Goal: Transaction & Acquisition: Purchase product/service

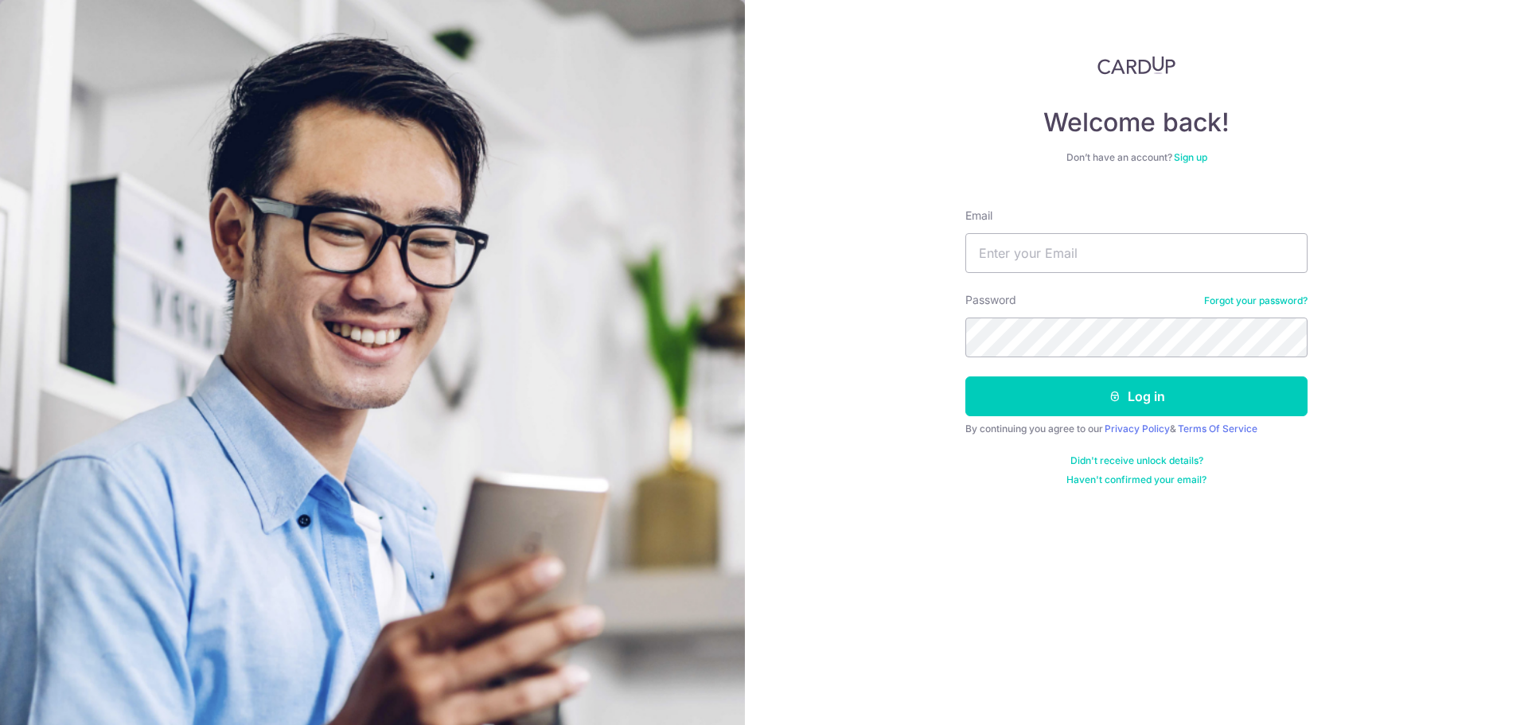
click at [1073, 232] on div "Email" at bounding box center [1136, 240] width 342 height 65
click at [1069, 253] on input "Email" at bounding box center [1136, 253] width 342 height 40
type input "[EMAIL_ADDRESS][DOMAIN_NAME]"
click at [965, 376] on button "Log in" at bounding box center [1136, 396] width 342 height 40
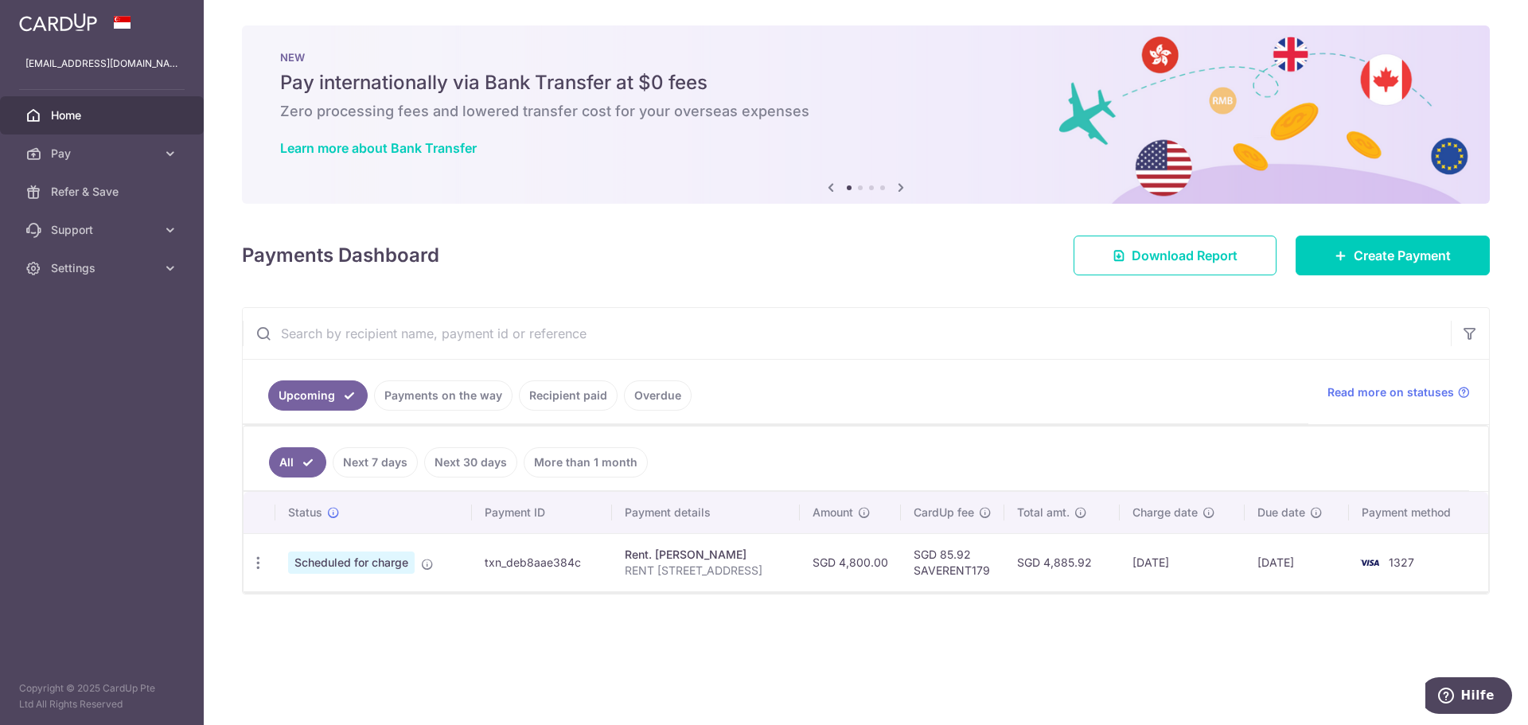
click at [895, 608] on body "janek.moser93@gmail.com Home Pay Payments Recipients Cards Refer & Save Support…" at bounding box center [764, 362] width 1528 height 725
click at [46, 144] on link "Pay" at bounding box center [102, 153] width 204 height 38
click at [104, 206] on link "Payments" at bounding box center [102, 192] width 204 height 38
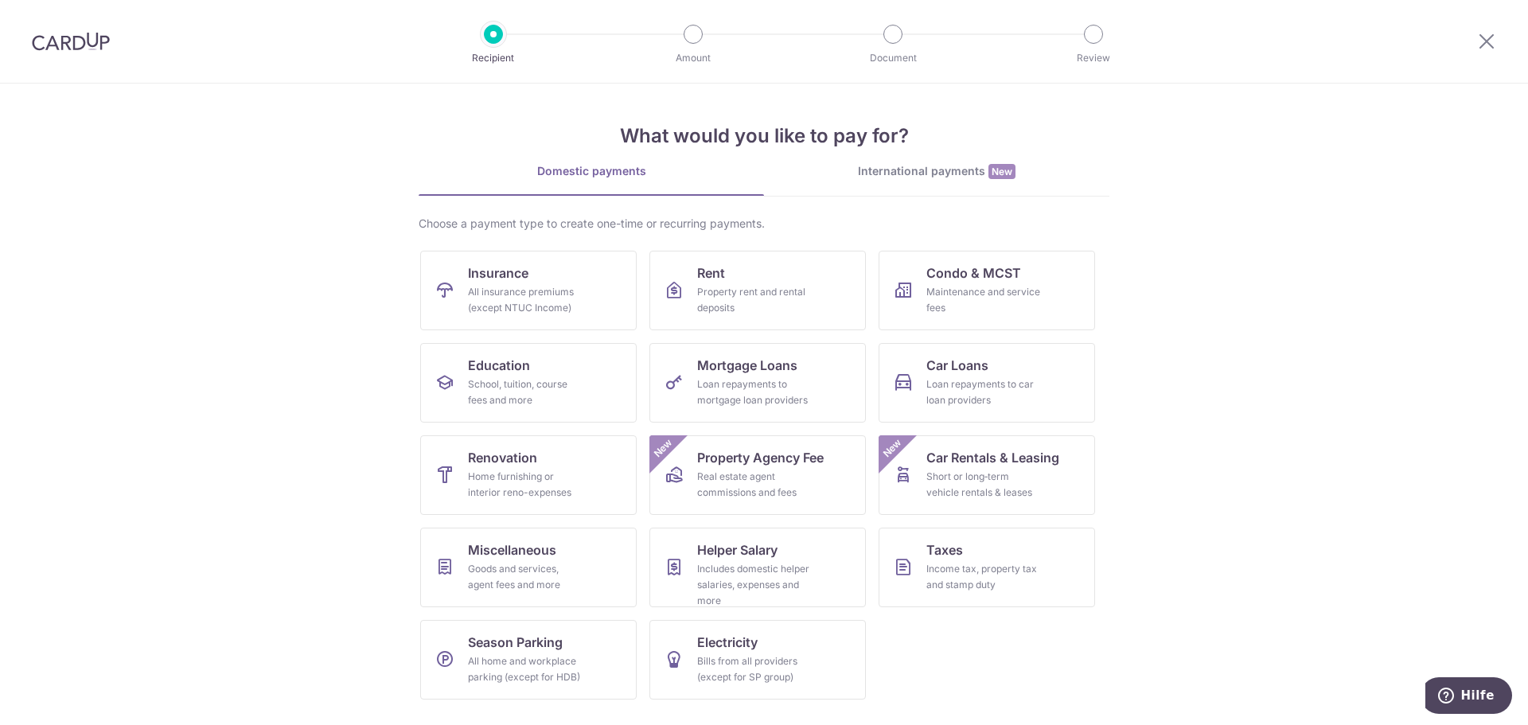
click at [1316, 173] on section "What would you like to pay for? Domestic payments International payments New Ch…" at bounding box center [764, 404] width 1528 height 641
click at [952, 543] on span "Taxes" at bounding box center [944, 549] width 37 height 19
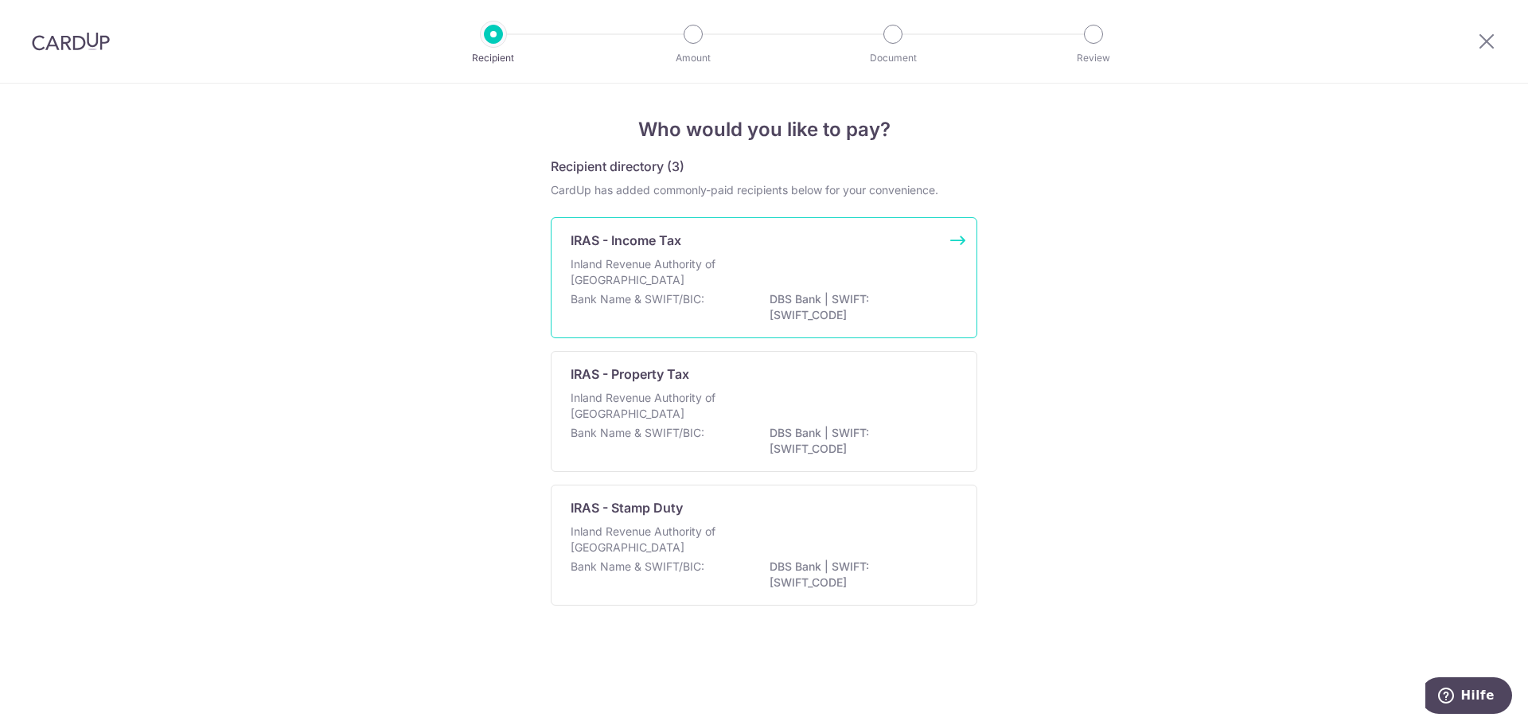
click at [748, 275] on div "Inland Revenue Authority of Singapore" at bounding box center [764, 273] width 387 height 35
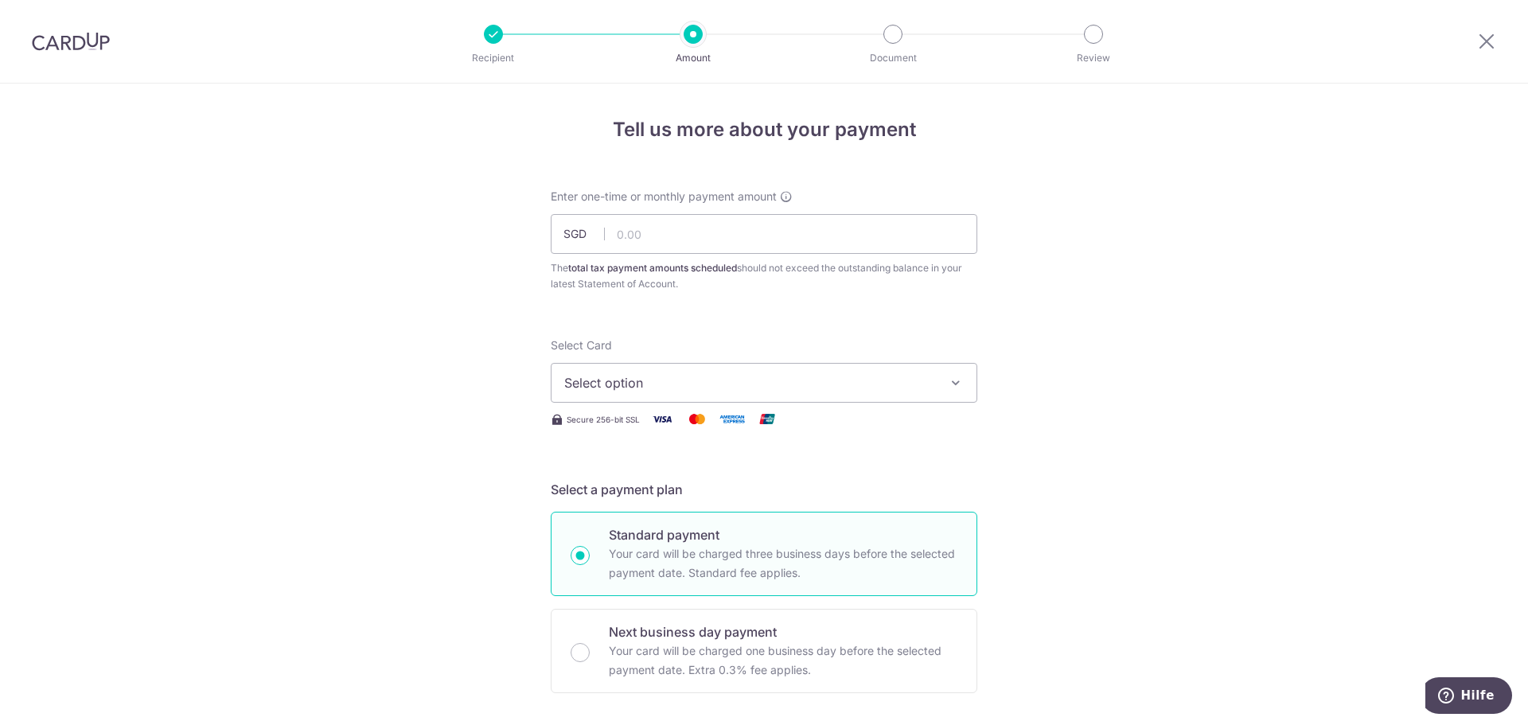
click at [748, 275] on div "The total tax payment amounts scheduled should not exceed the outstanding balan…" at bounding box center [764, 276] width 427 height 32
click at [723, 377] on span "Select option" at bounding box center [749, 382] width 371 height 19
click at [666, 512] on link "**** 1327" at bounding box center [763, 496] width 425 height 38
click at [664, 234] on input "text" at bounding box center [764, 234] width 427 height 40
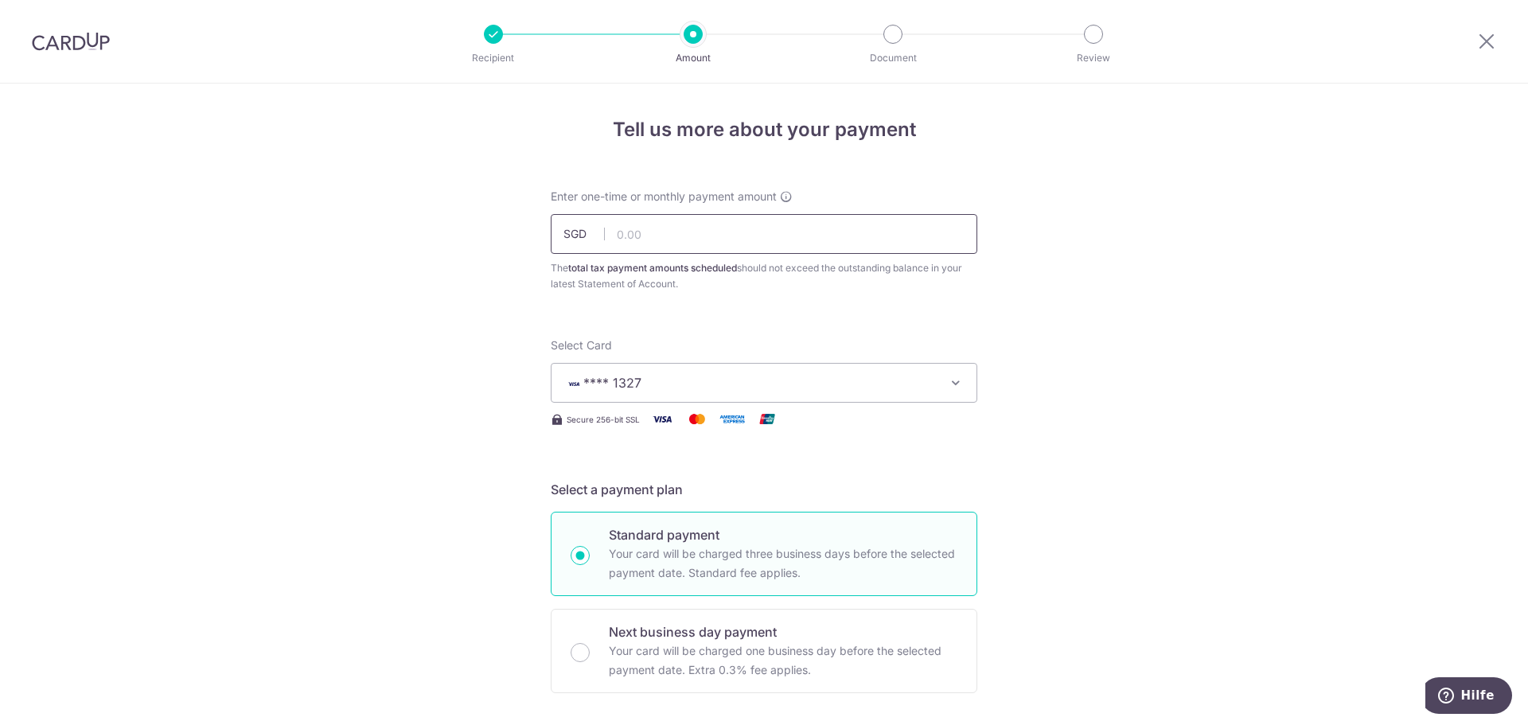
paste input "10,209.99"
type input "10,209.99"
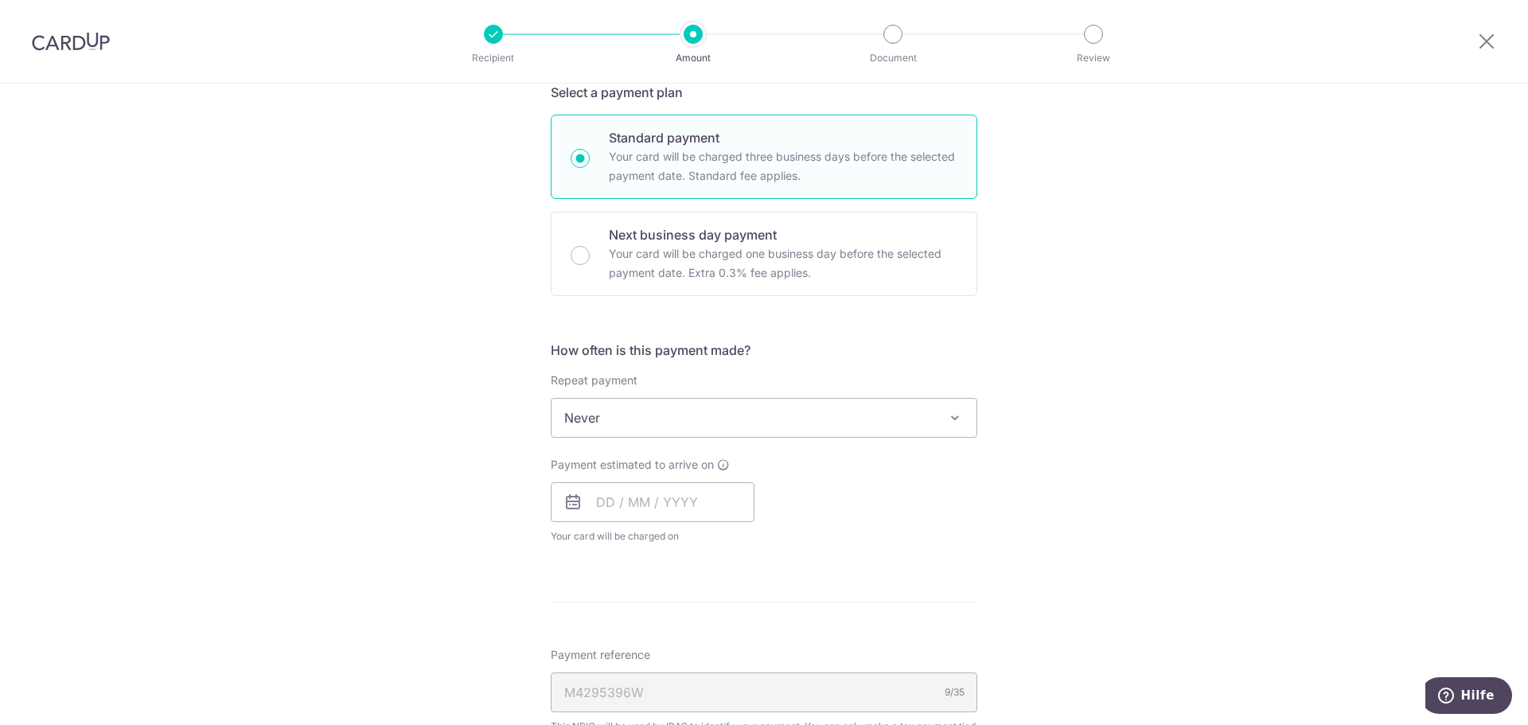
scroll to position [398, 0]
click at [1313, 310] on div "Tell us more about your payment Enter one-time or monthly payment amount SGD 10…" at bounding box center [764, 425] width 1528 height 1478
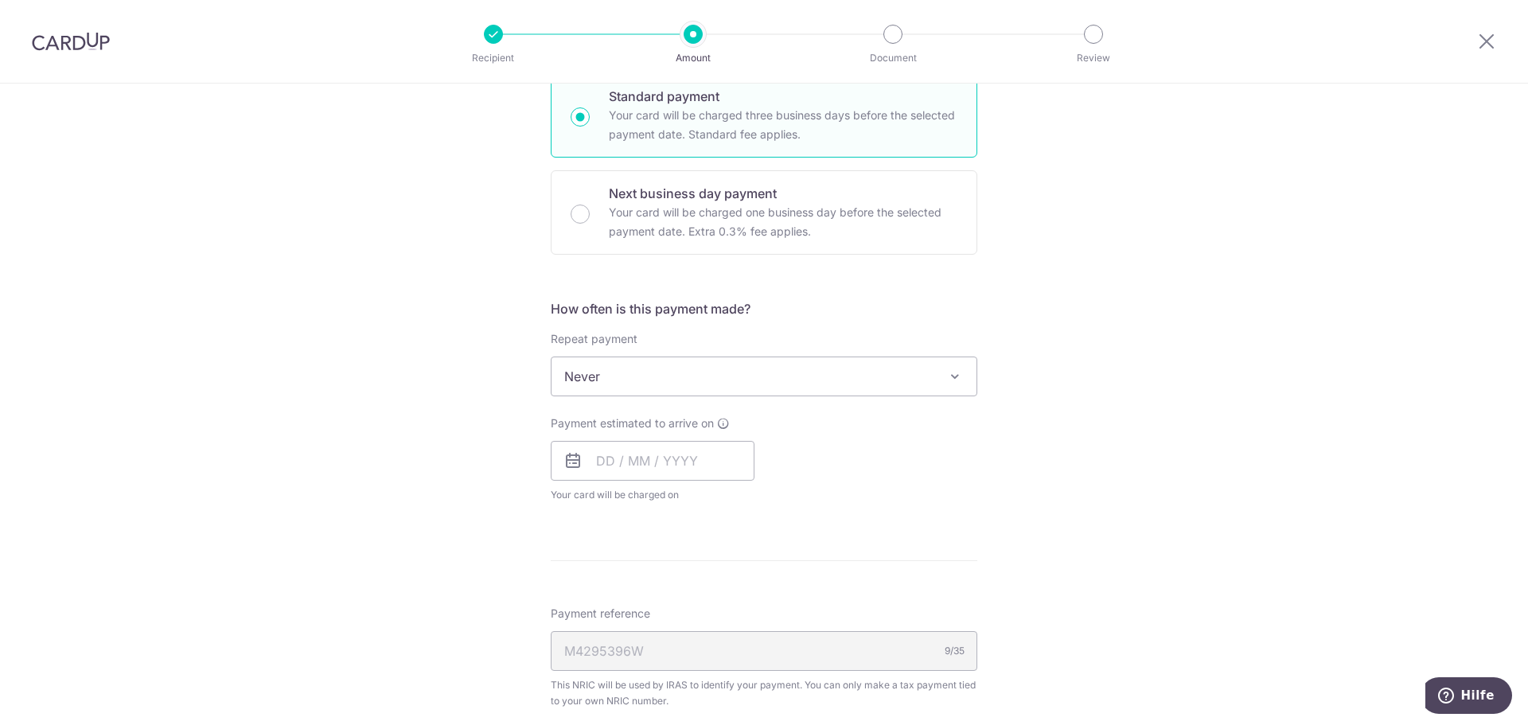
scroll to position [477, 0]
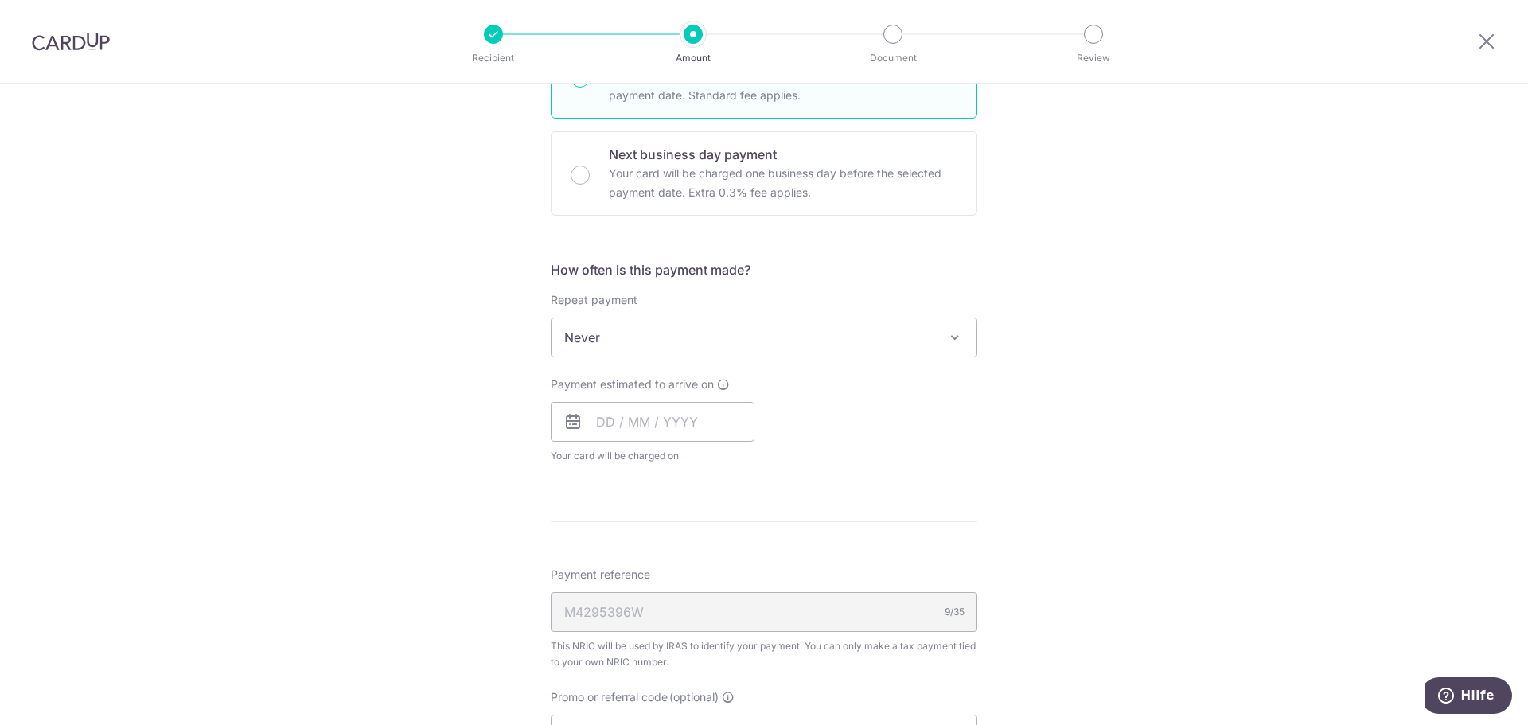
click at [878, 344] on span "Never" at bounding box center [763, 337] width 425 height 38
click at [1201, 368] on div "Tell us more about your payment Enter one-time or monthly payment amount SGD 10…" at bounding box center [764, 345] width 1528 height 1478
click at [566, 432] on input "text" at bounding box center [653, 422] width 204 height 40
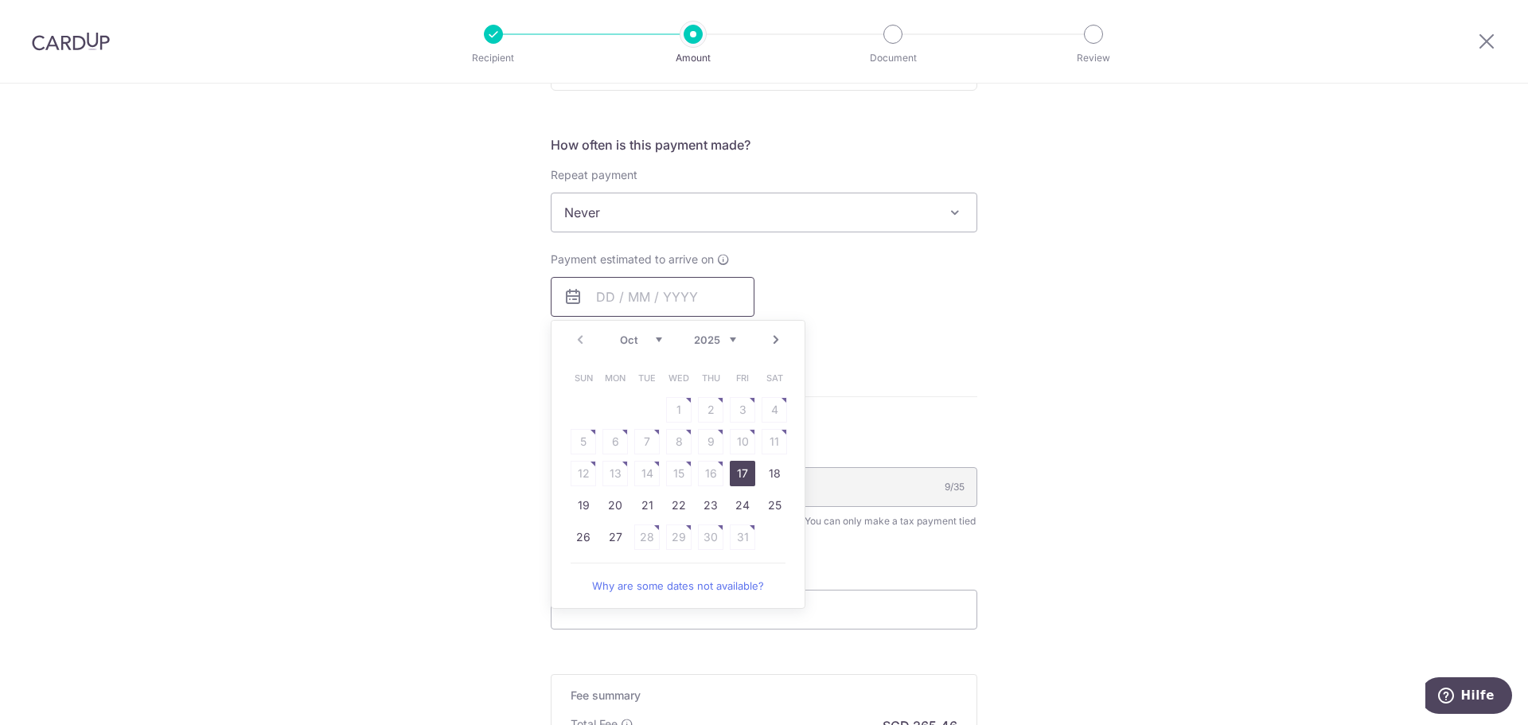
scroll to position [637, 0]
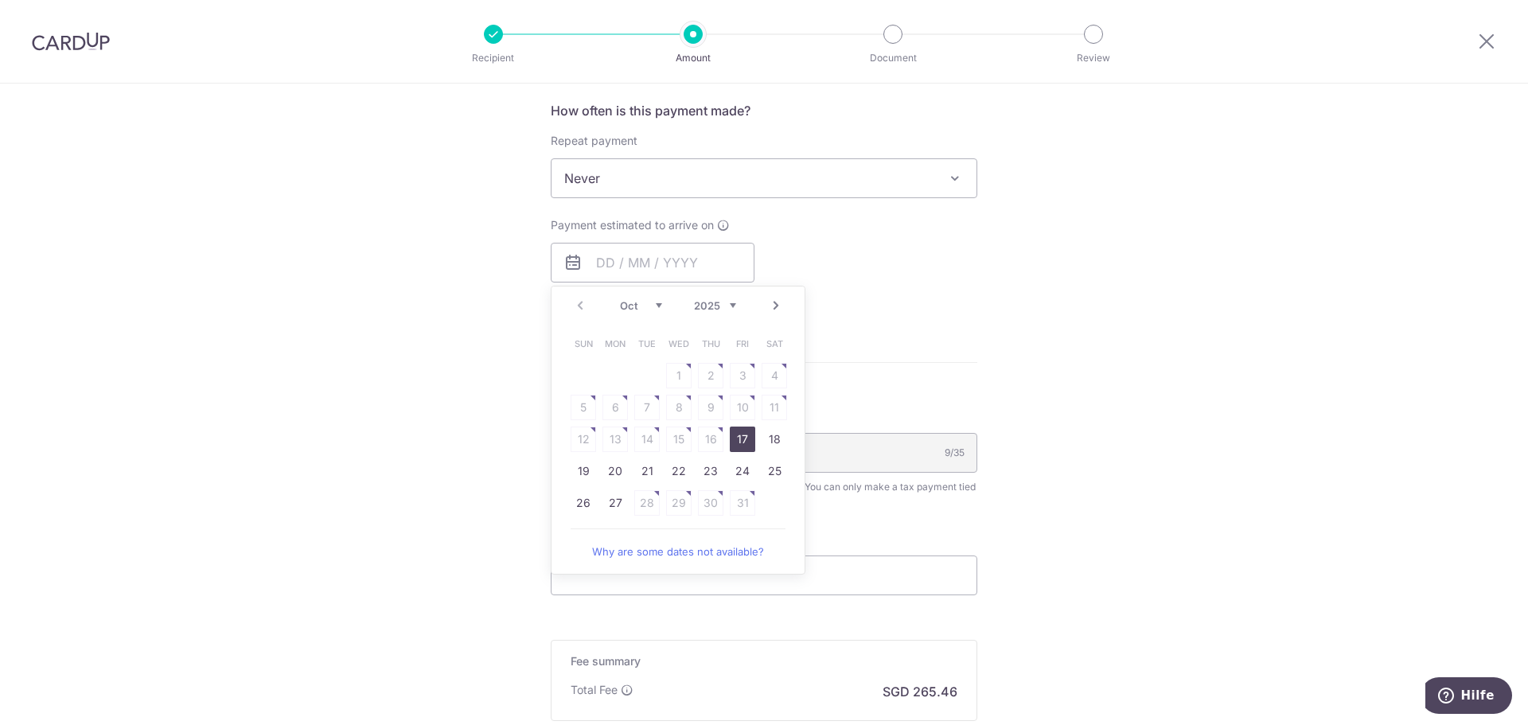
click at [734, 451] on link "17" at bounding box center [742, 439] width 25 height 25
type input "[DATE]"
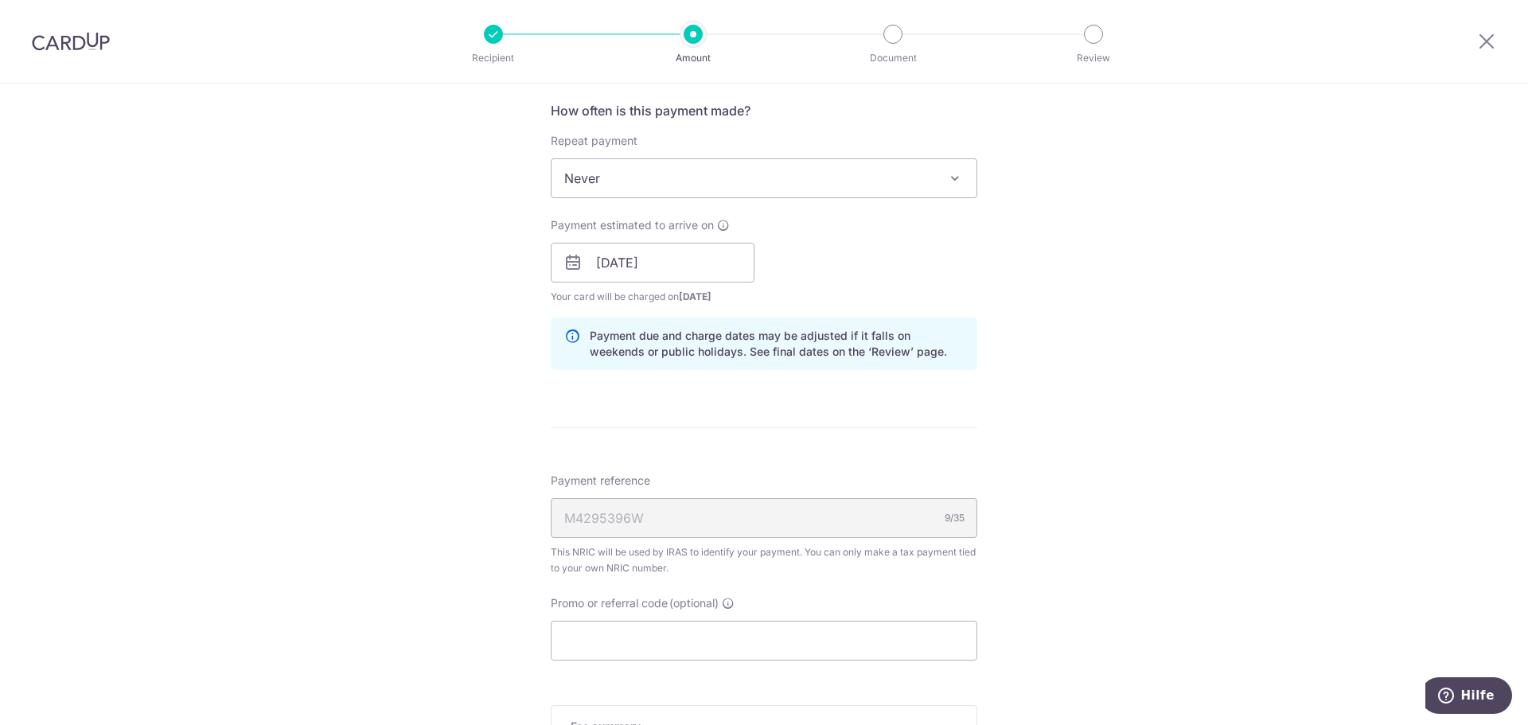
click at [1134, 471] on div "Tell us more about your payment Enter one-time or monthly payment amount SGD 10…" at bounding box center [764, 218] width 1528 height 1543
click at [1159, 387] on div "Tell us more about your payment Enter one-time or monthly payment amount SGD 10…" at bounding box center [764, 218] width 1528 height 1543
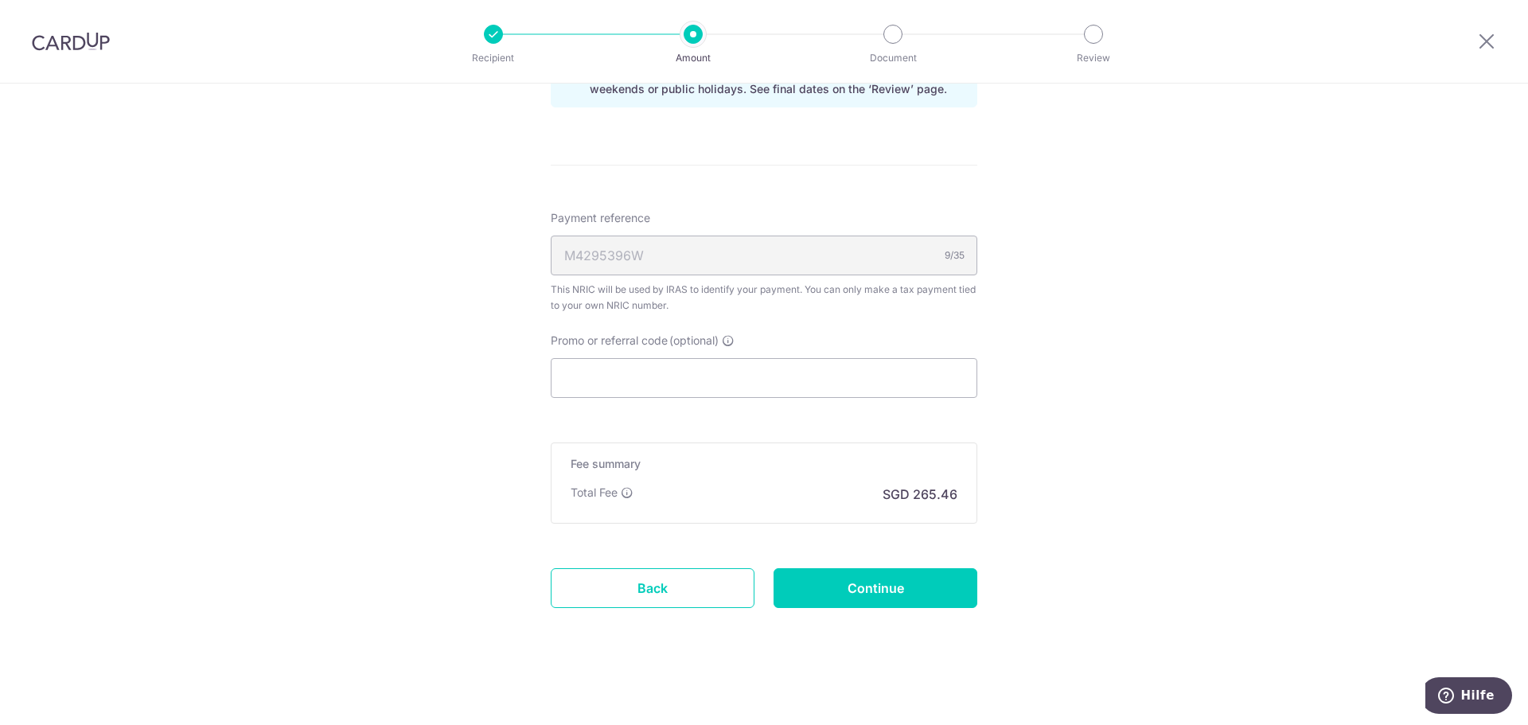
scroll to position [902, 0]
click at [633, 388] on input "Promo or referral code (optional)" at bounding box center [764, 376] width 427 height 40
paste input "VTAX25ONE"
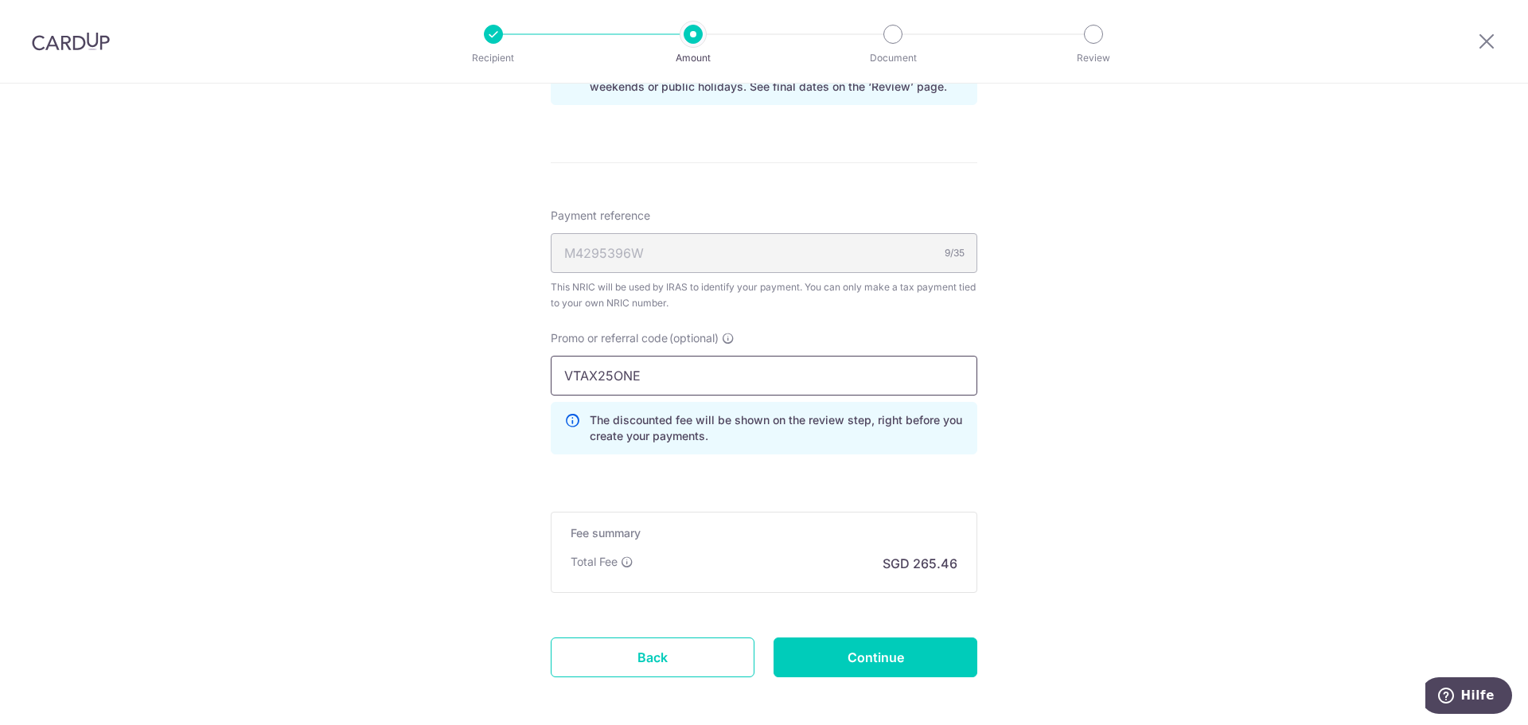
type input "VTAX25ONE"
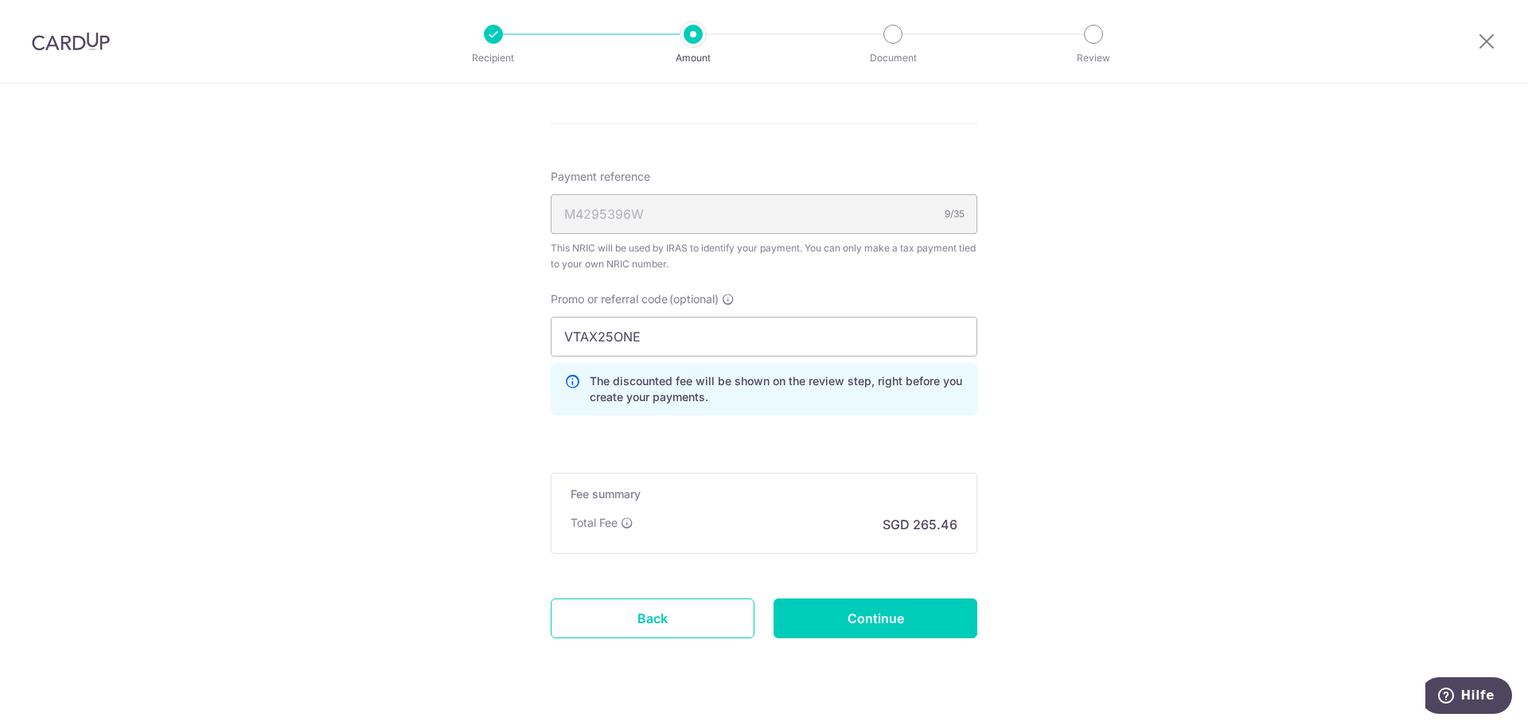
scroll to position [973, 0]
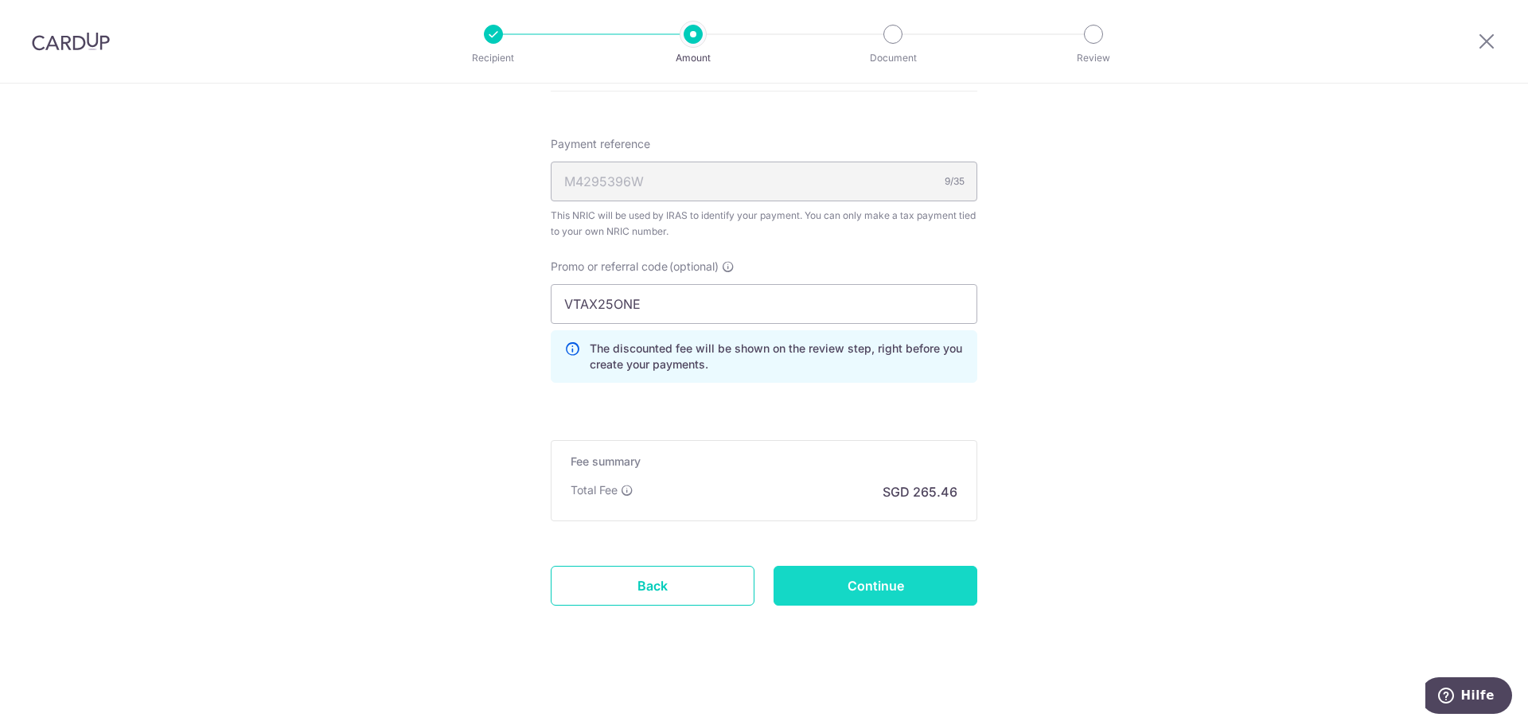
click at [897, 580] on input "Continue" at bounding box center [875, 586] width 204 height 40
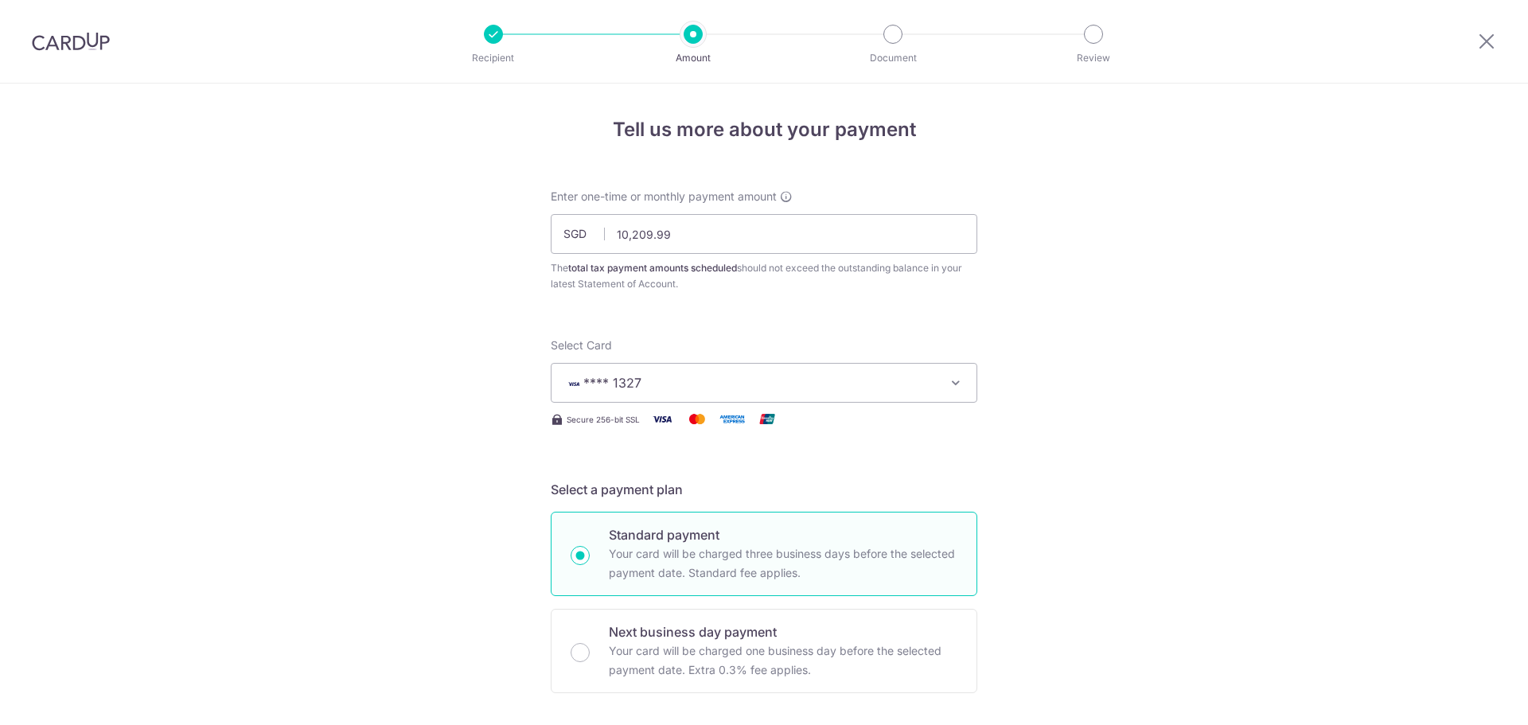
scroll to position [995, 0]
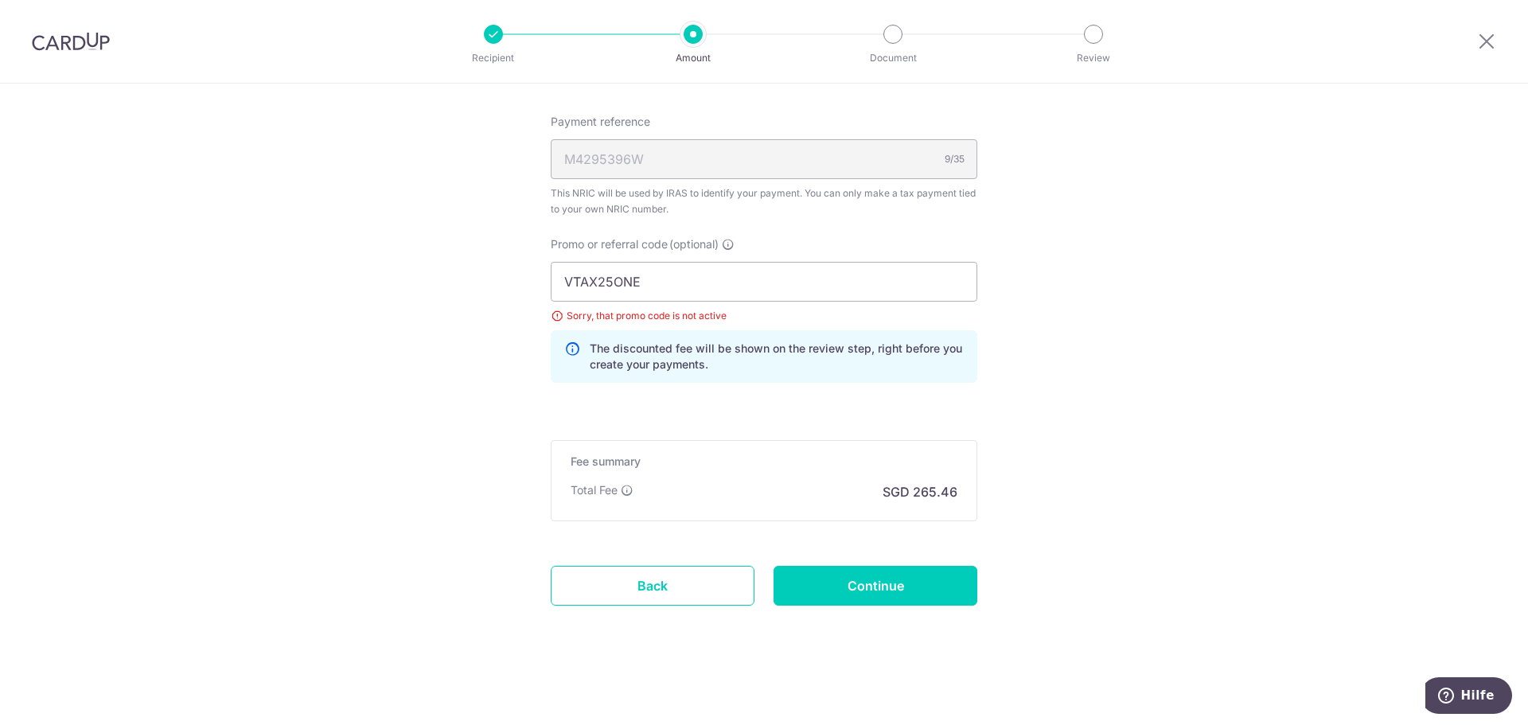
click at [801, 300] on input "VTAX25ONE" at bounding box center [764, 282] width 427 height 40
click at [800, 300] on input "VTAX25ONE" at bounding box center [764, 282] width 427 height 40
click at [799, 300] on input "VTAX25ONE" at bounding box center [764, 282] width 427 height 40
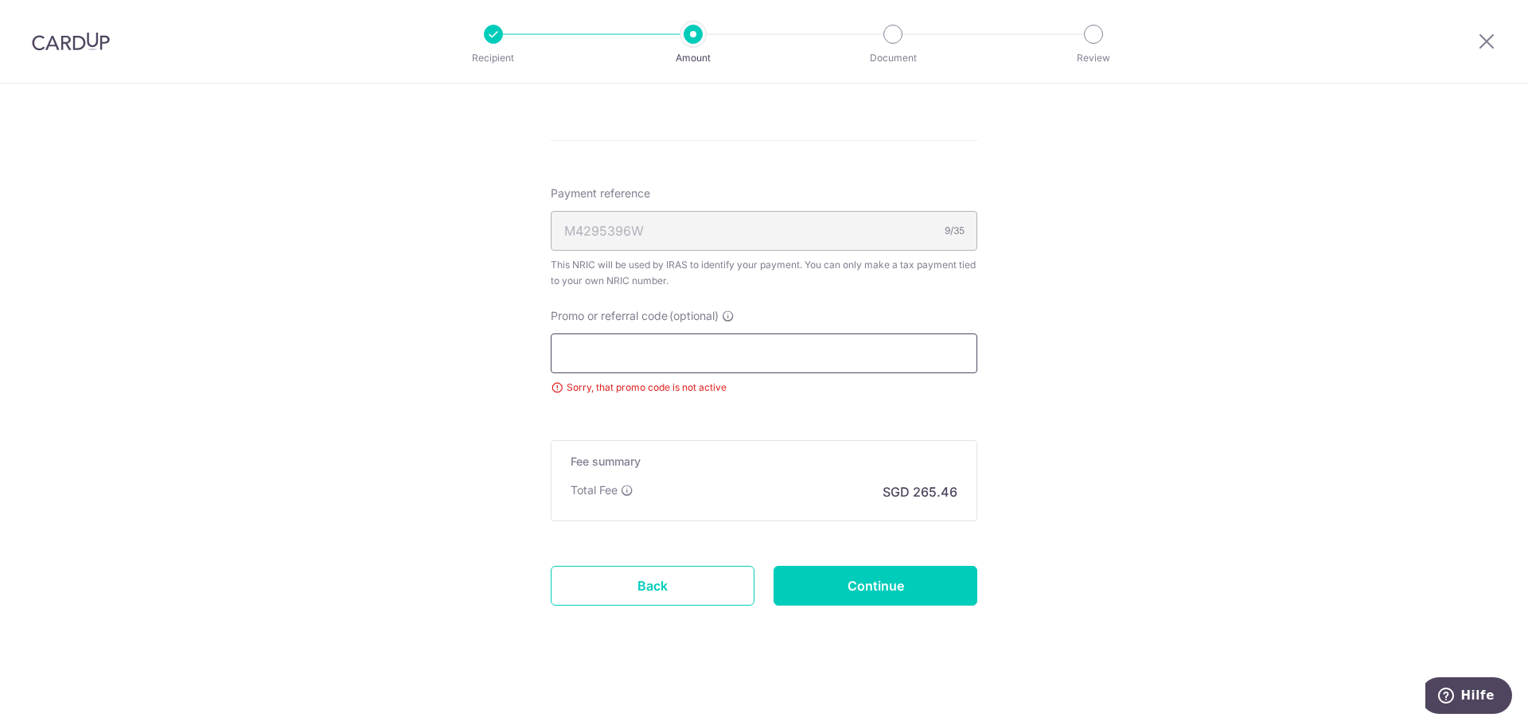
scroll to position [924, 0]
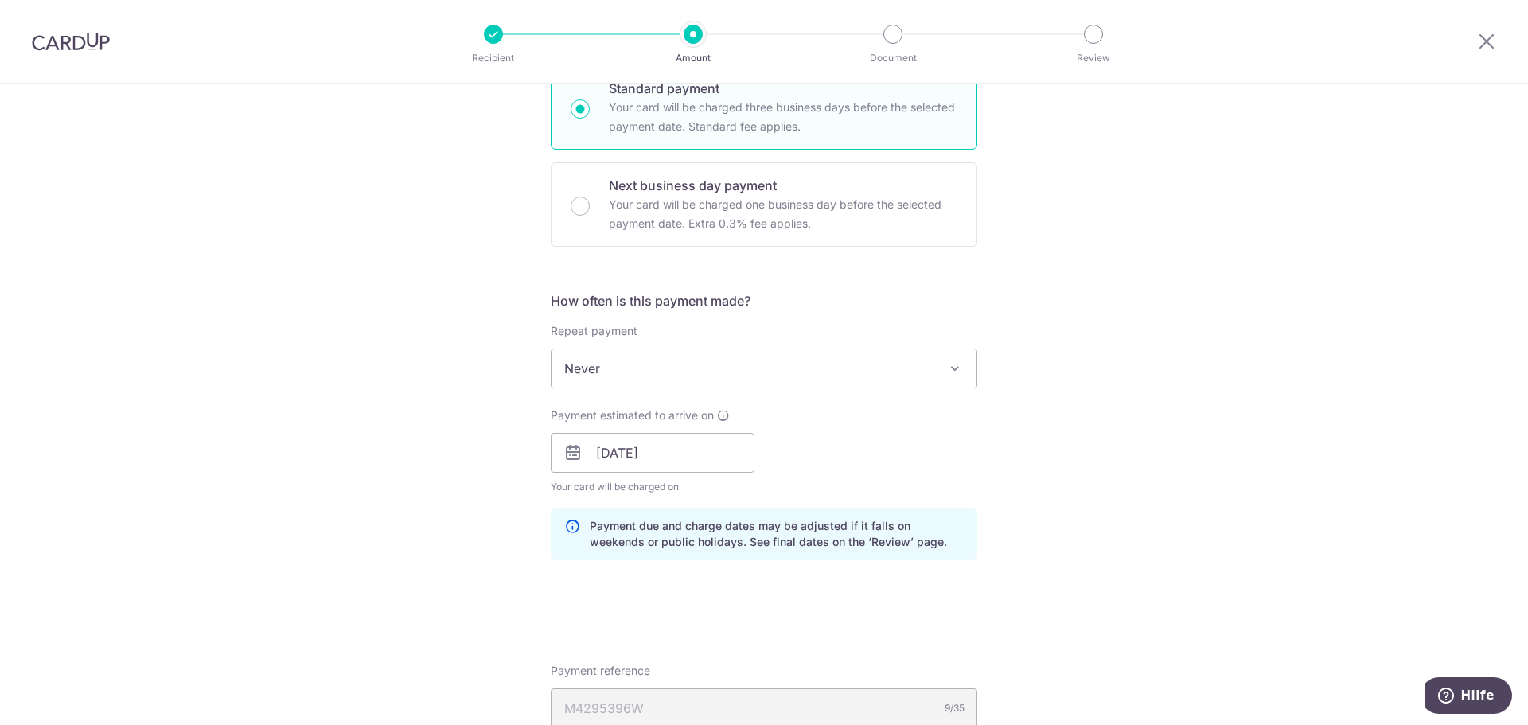
click at [467, 515] on div "Tell us more about your payment Enter one-time or monthly payment amount SGD 10…" at bounding box center [764, 419] width 1528 height 1565
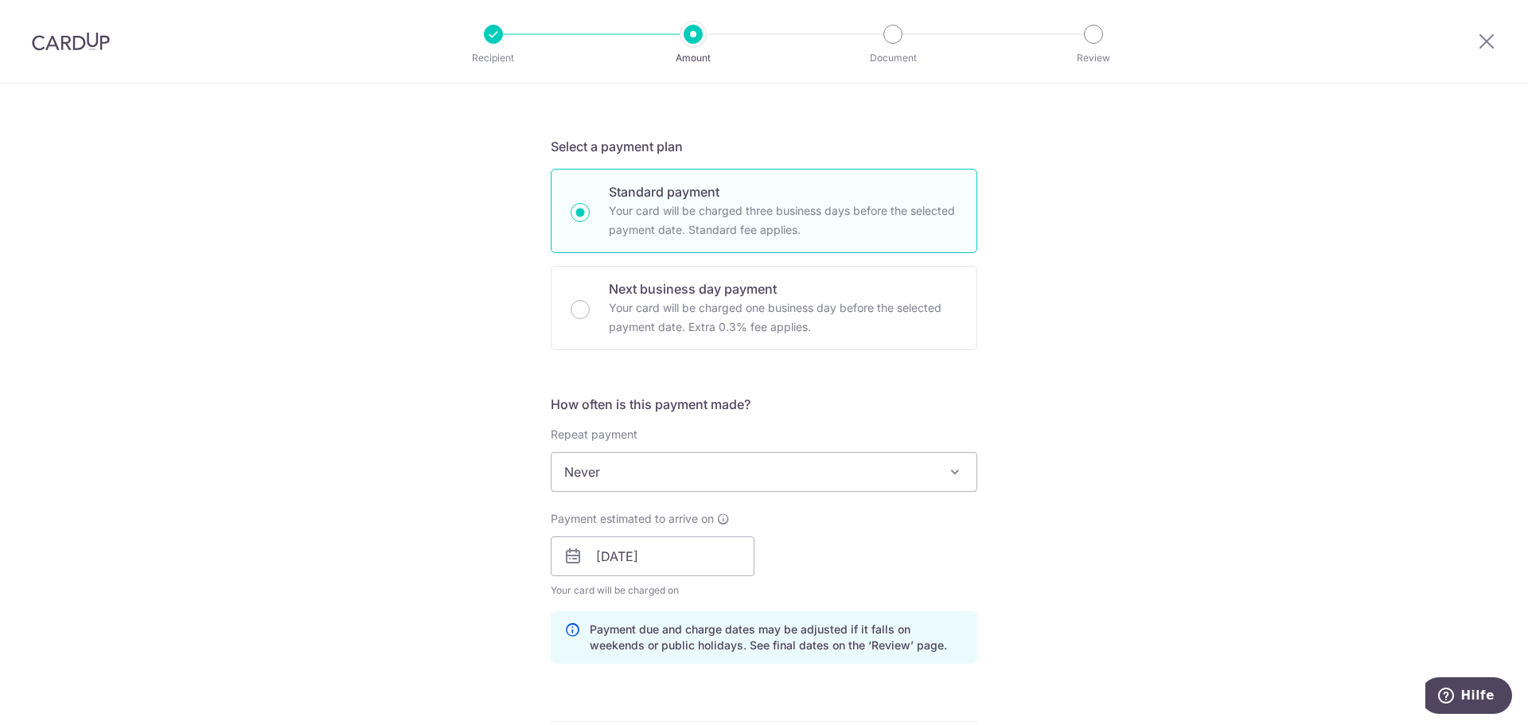
scroll to position [0, 0]
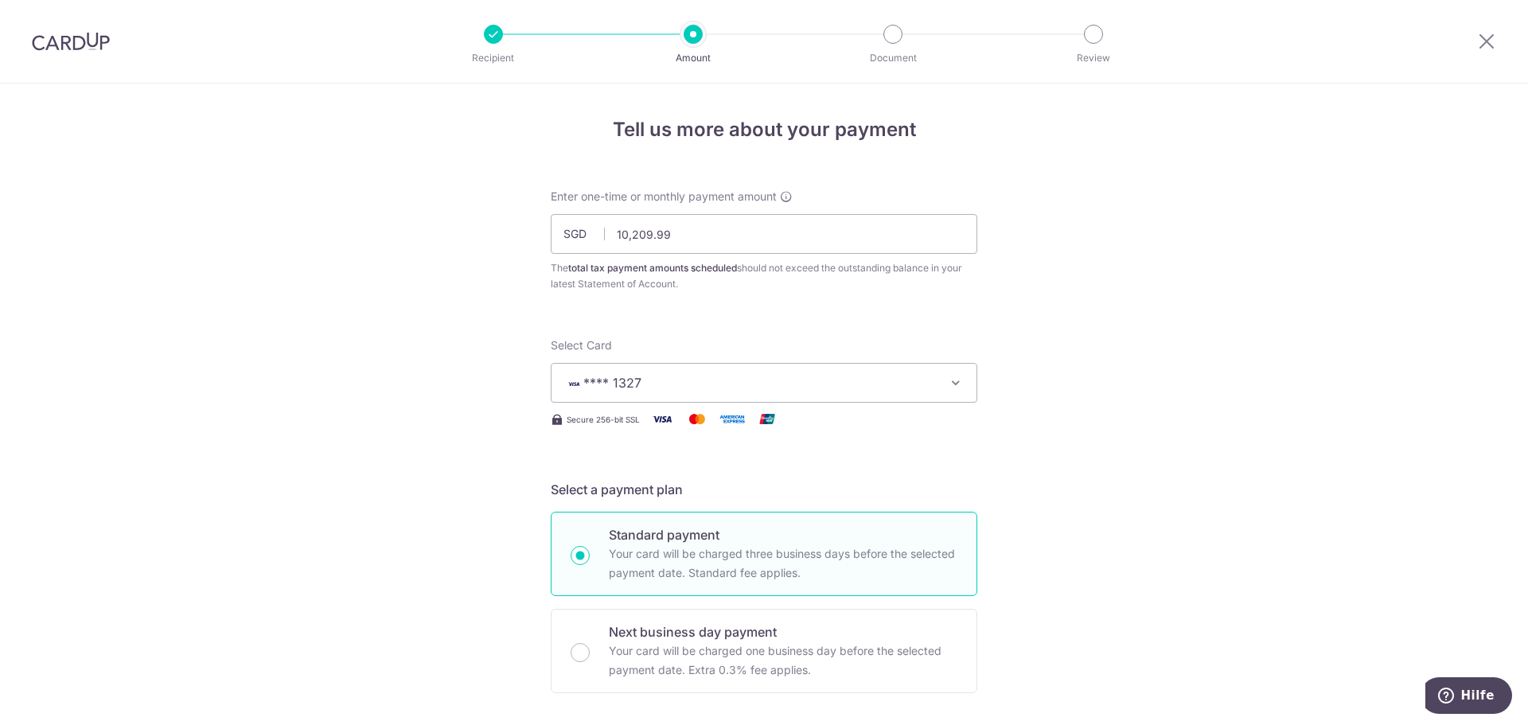
click at [1478, 33] on icon at bounding box center [1486, 41] width 19 height 20
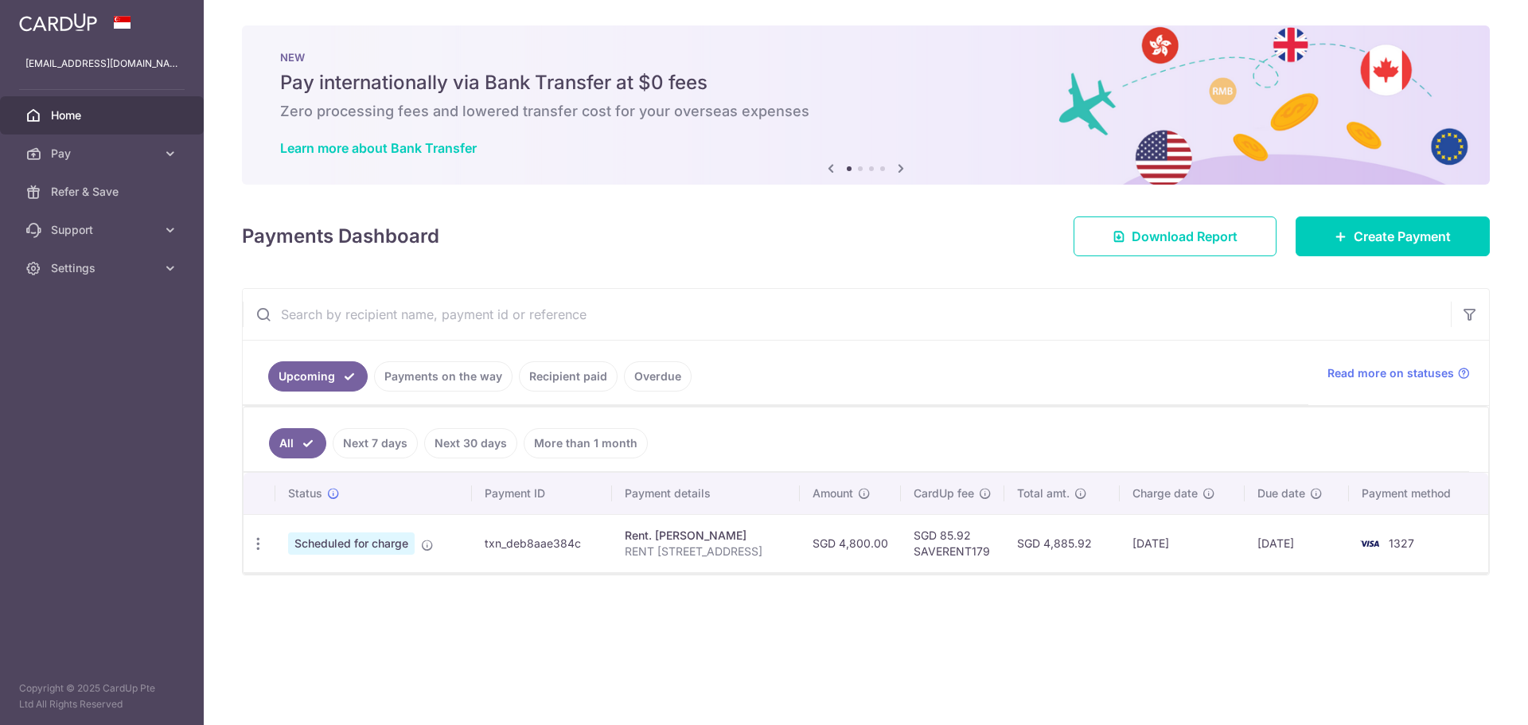
click at [956, 398] on ul "Upcoming Payments on the way Recipient paid Overdue" at bounding box center [775, 373] width 1065 height 64
click at [973, 397] on ul "Upcoming Payments on the way Recipient paid Overdue" at bounding box center [775, 373] width 1065 height 64
